Goal: Transaction & Acquisition: Purchase product/service

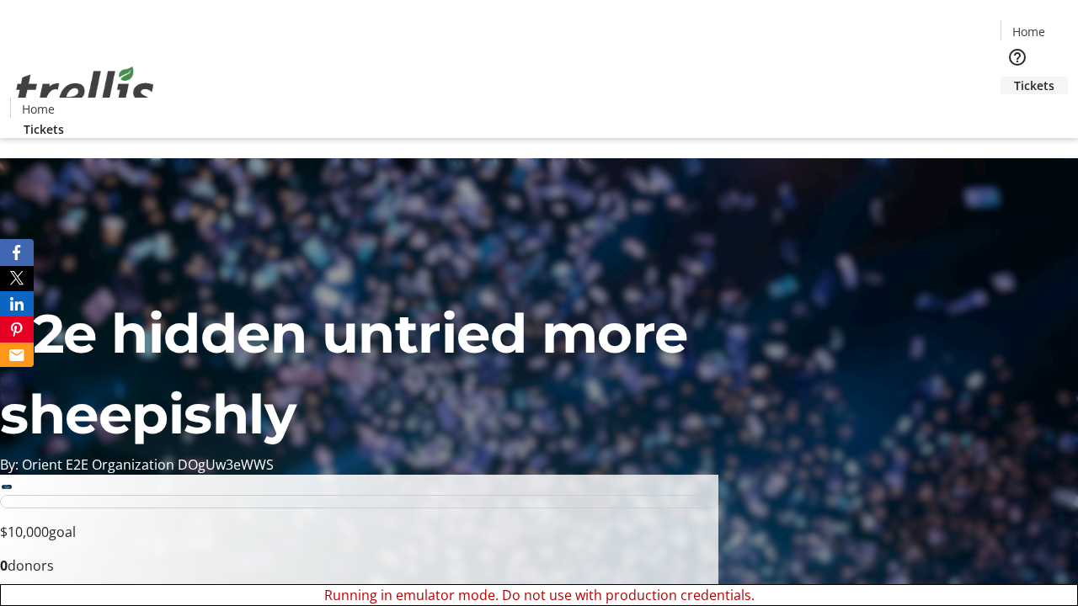
click at [1014, 77] on span "Tickets" at bounding box center [1034, 86] width 40 height 18
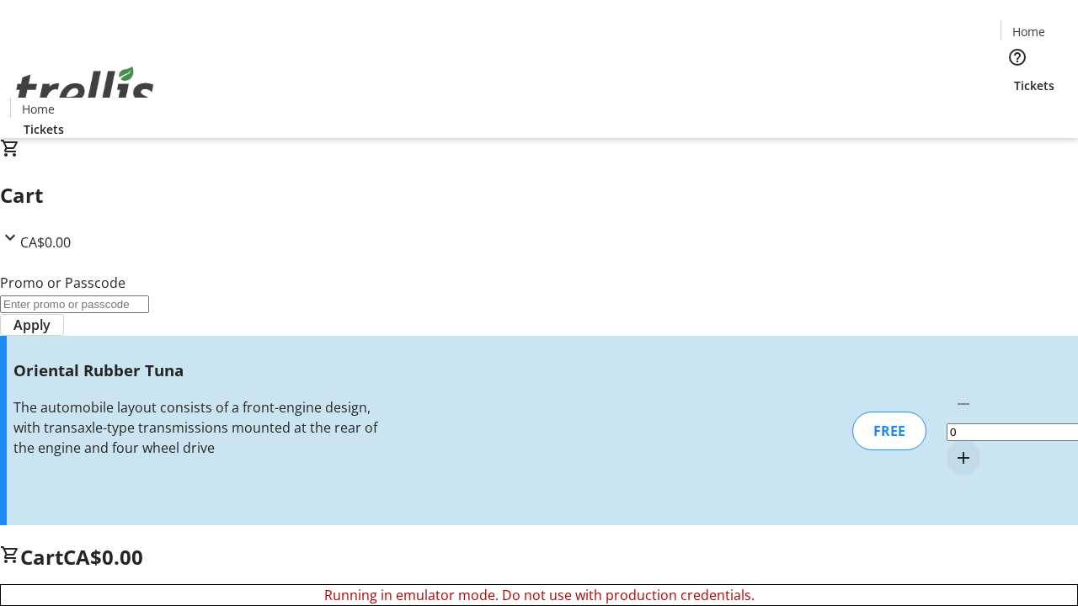
click at [953, 448] on mat-icon "Increment by one" at bounding box center [963, 458] width 20 height 20
type input "1"
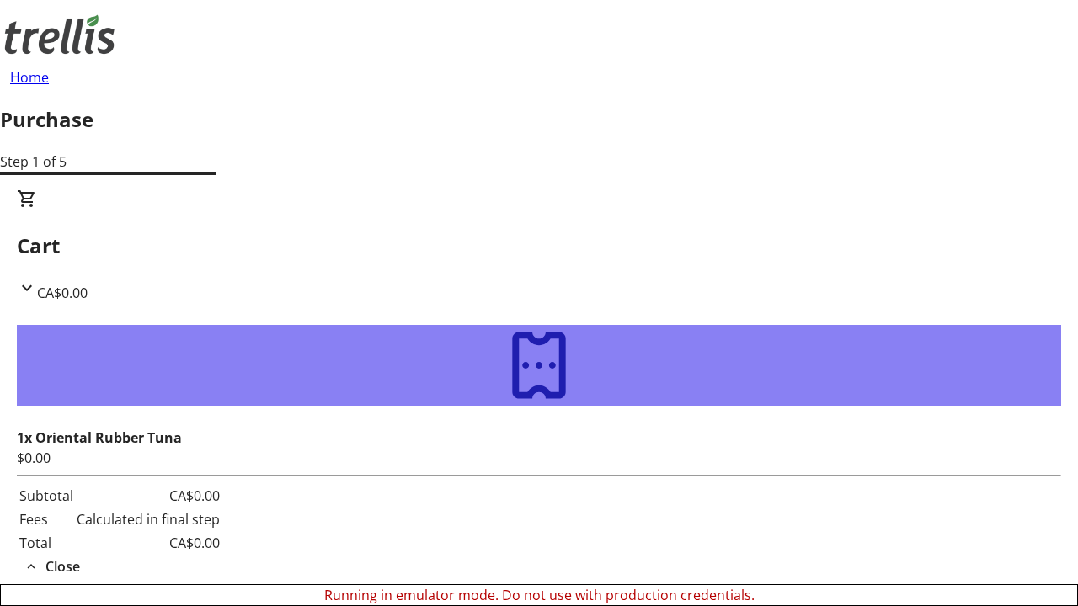
type input "[PERSON_NAME][EMAIL_ADDRESS][DOMAIN_NAME]"
type input "[PERSON_NAME]"
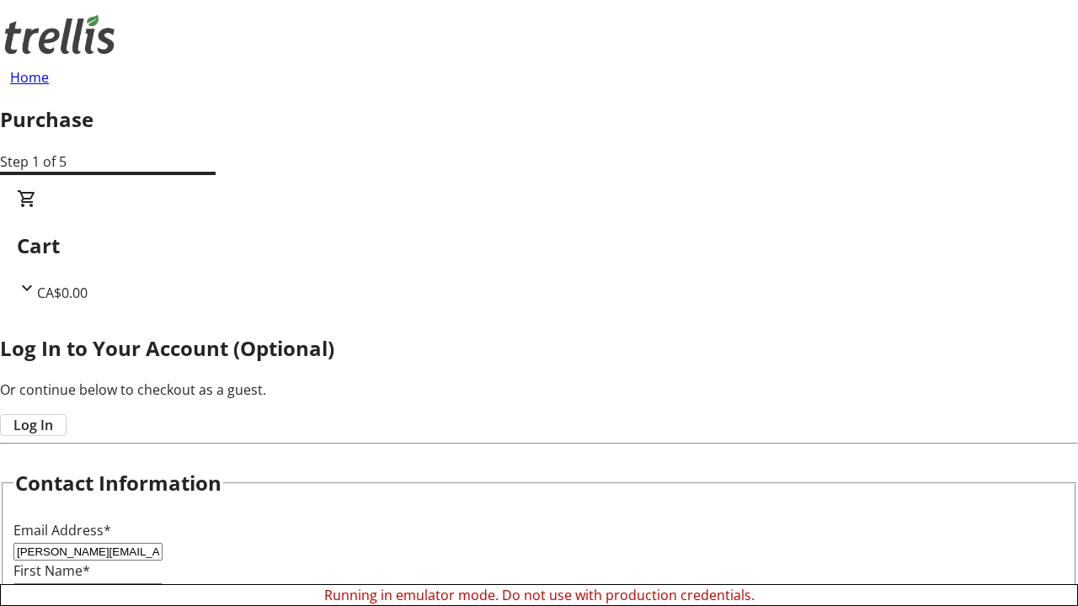
type input "[PERSON_NAME]"
